Goal: Task Accomplishment & Management: Manage account settings

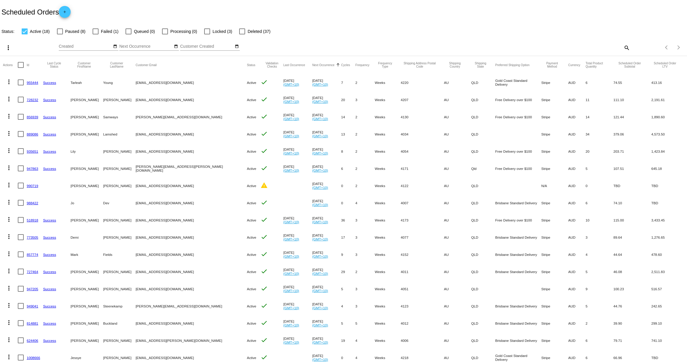
click at [24, 29] on div at bounding box center [25, 31] width 6 height 6
click at [24, 34] on input "Active (18)" at bounding box center [24, 34] width 0 height 0
checkbox input "false"
click at [94, 29] on div at bounding box center [96, 31] width 6 height 6
click at [95, 34] on input "Failed (1)" at bounding box center [95, 34] width 0 height 0
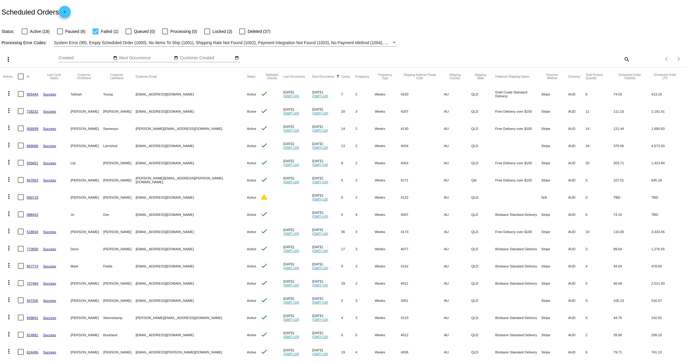
click at [96, 32] on div at bounding box center [96, 31] width 6 height 6
click at [96, 34] on input "Failed (1)" at bounding box center [95, 34] width 0 height 0
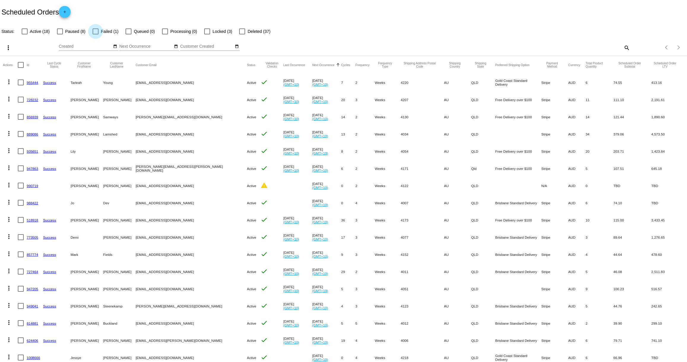
click at [96, 32] on div at bounding box center [96, 31] width 6 height 6
click at [96, 34] on input "Failed (1)" at bounding box center [95, 34] width 0 height 0
checkbox input "true"
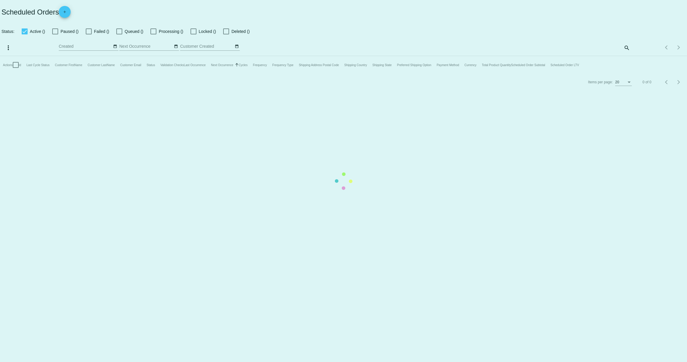
checkbox input "false"
checkbox input "true"
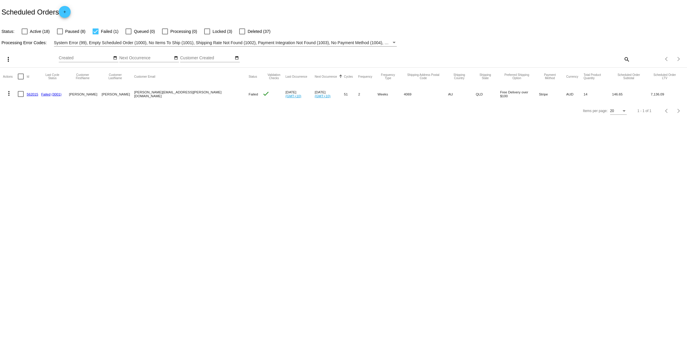
click at [9, 93] on mat-icon "more_vert" at bounding box center [8, 93] width 7 height 7
click at [32, 164] on span "Retry Update Order" at bounding box center [39, 165] width 36 height 5
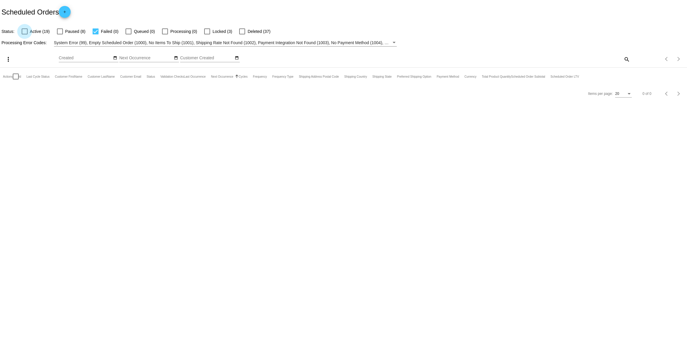
click at [23, 30] on div at bounding box center [25, 31] width 6 height 6
click at [24, 34] on input "Active (19)" at bounding box center [24, 34] width 0 height 0
checkbox input "true"
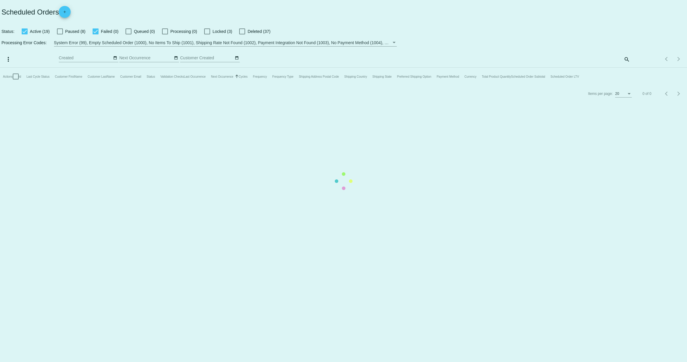
click at [94, 68] on mat-table "Actions Id Last Cycle Status Customer FirstName Customer LastName Customer Emai…" at bounding box center [343, 77] width 687 height 18
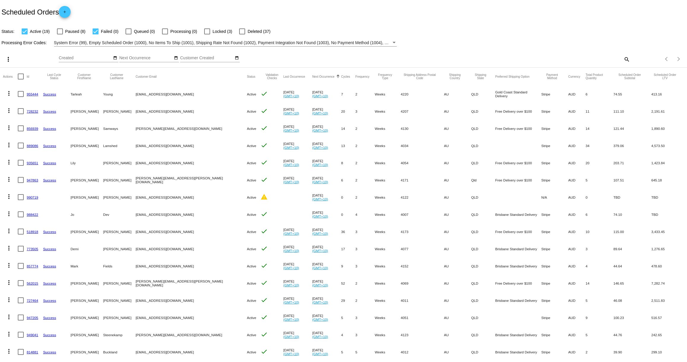
click at [95, 31] on div at bounding box center [96, 31] width 6 height 6
click at [95, 34] on input "Failed (0)" at bounding box center [95, 34] width 0 height 0
checkbox input "false"
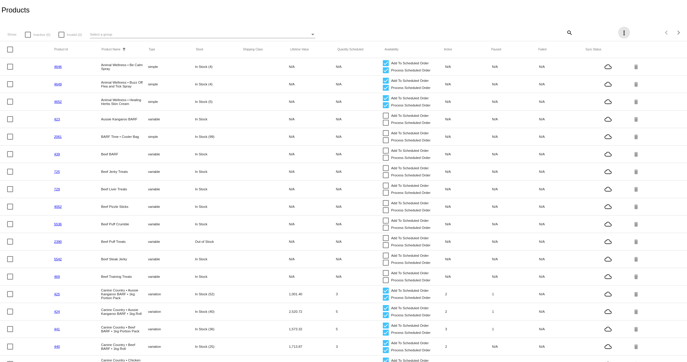
click at [625, 32] on mat-icon "more_vert" at bounding box center [624, 32] width 7 height 7
